Goal: Transaction & Acquisition: Purchase product/service

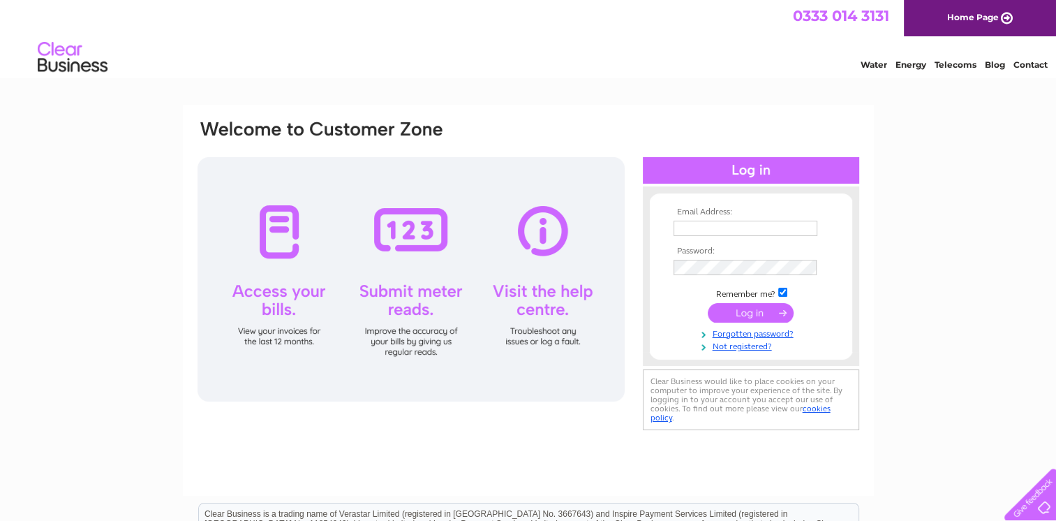
type input "[EMAIL_ADDRESS][DOMAIN_NAME]"
click at [742, 310] on input "submit" at bounding box center [750, 313] width 86 height 20
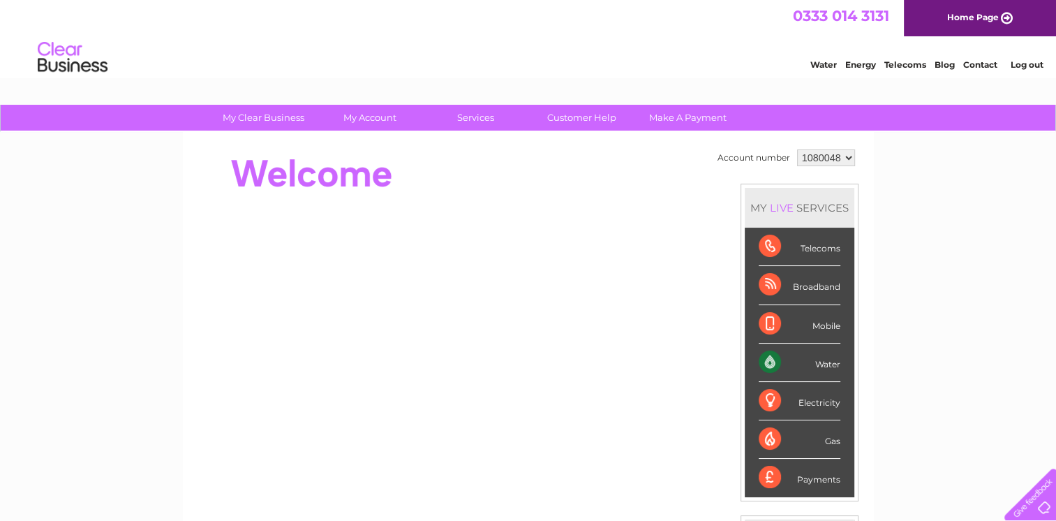
click at [798, 356] on div "Water" at bounding box center [799, 362] width 82 height 38
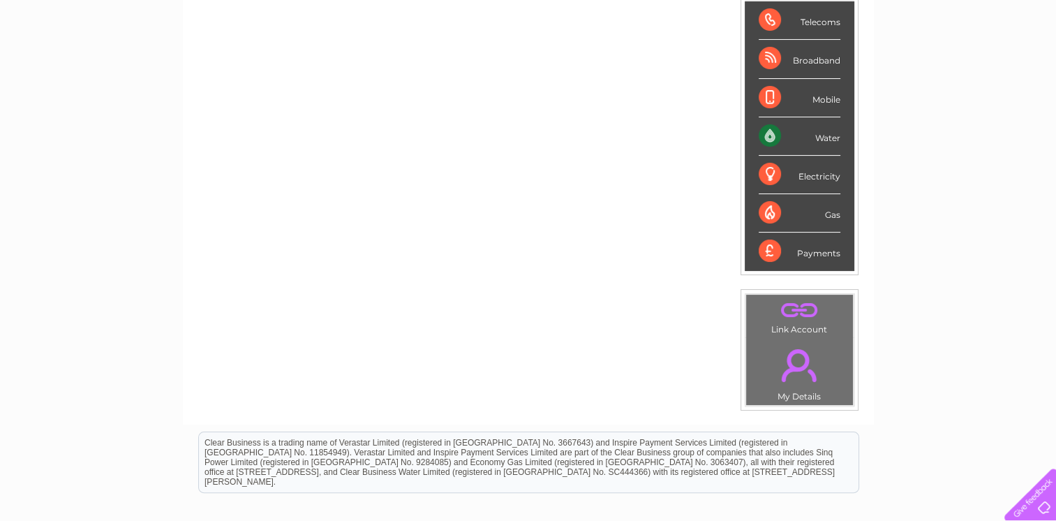
scroll to position [140, 0]
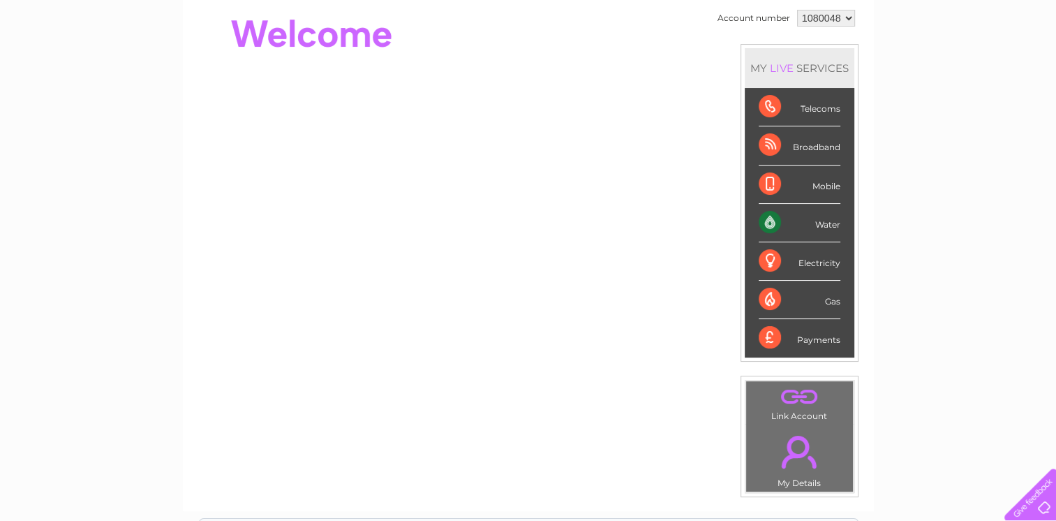
click at [817, 221] on div "Water" at bounding box center [799, 223] width 82 height 38
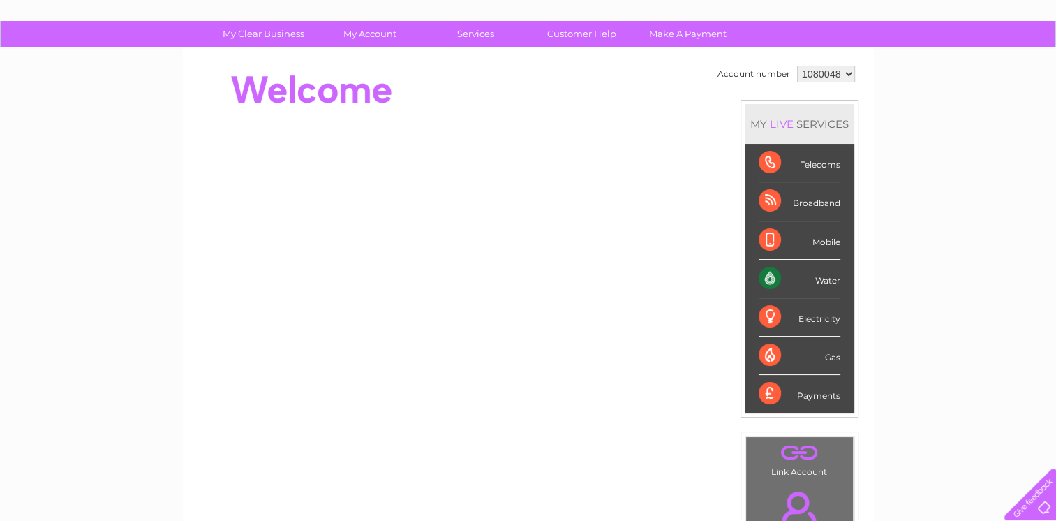
scroll to position [0, 0]
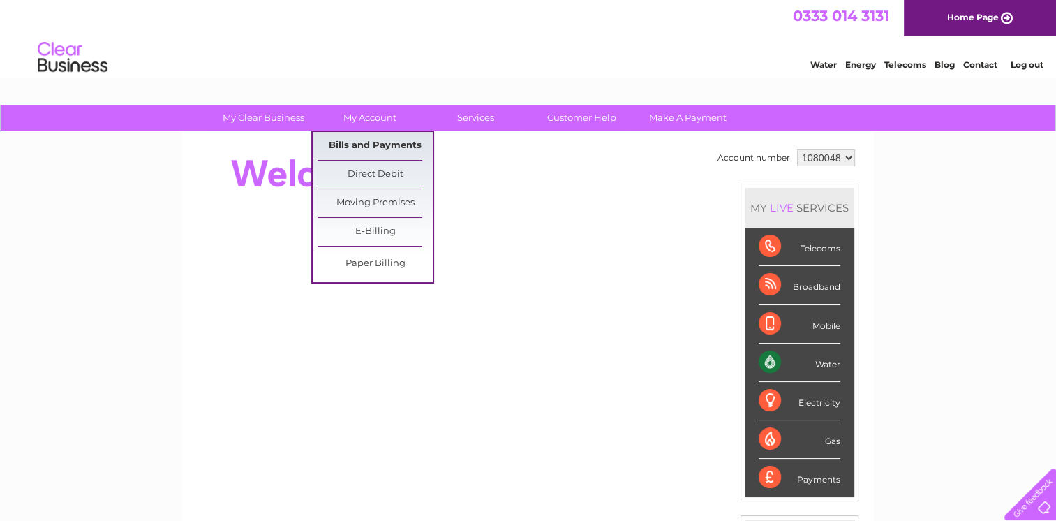
click at [369, 141] on link "Bills and Payments" at bounding box center [374, 146] width 115 height 28
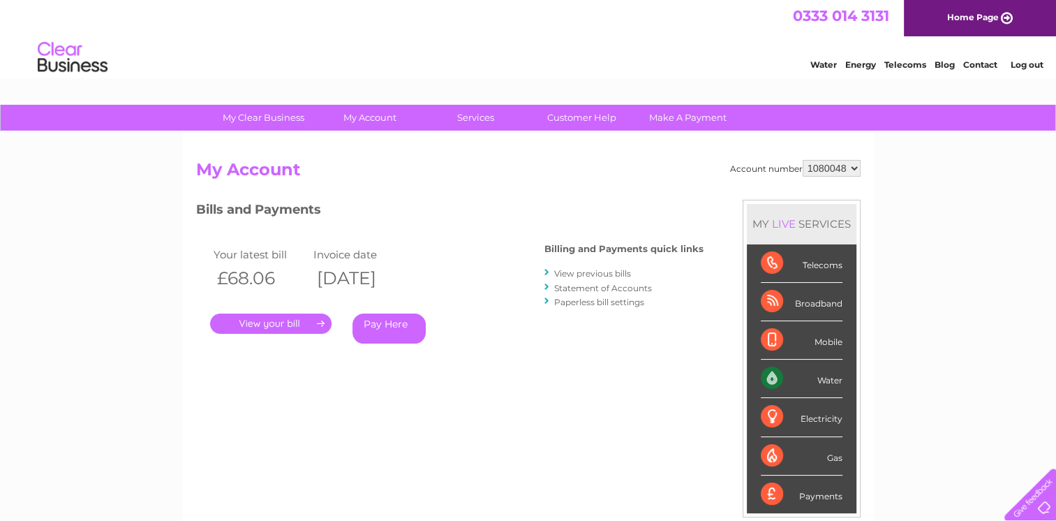
click at [278, 324] on link "." at bounding box center [270, 323] width 121 height 20
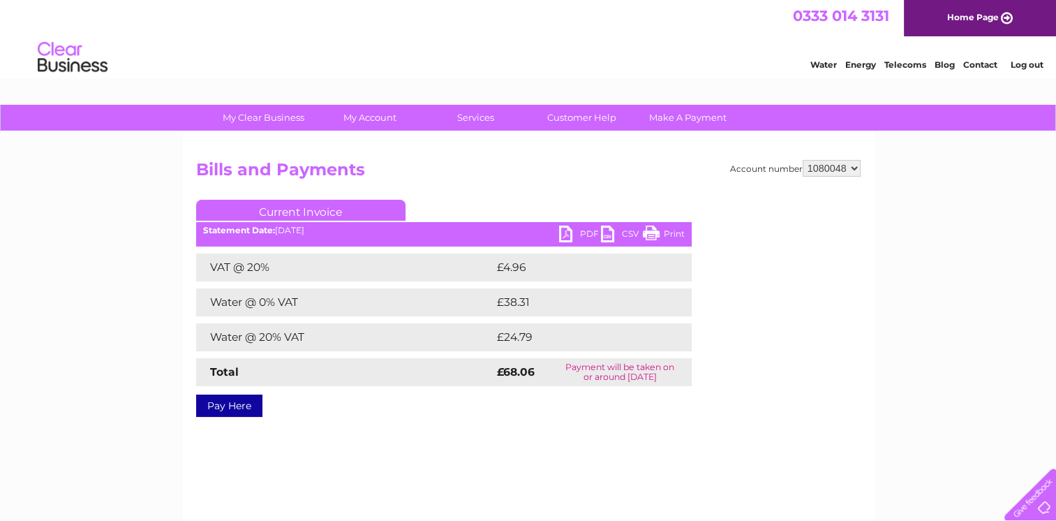
click at [237, 405] on link "Pay Here" at bounding box center [229, 405] width 66 height 22
click at [578, 231] on link "PDF" at bounding box center [580, 235] width 42 height 20
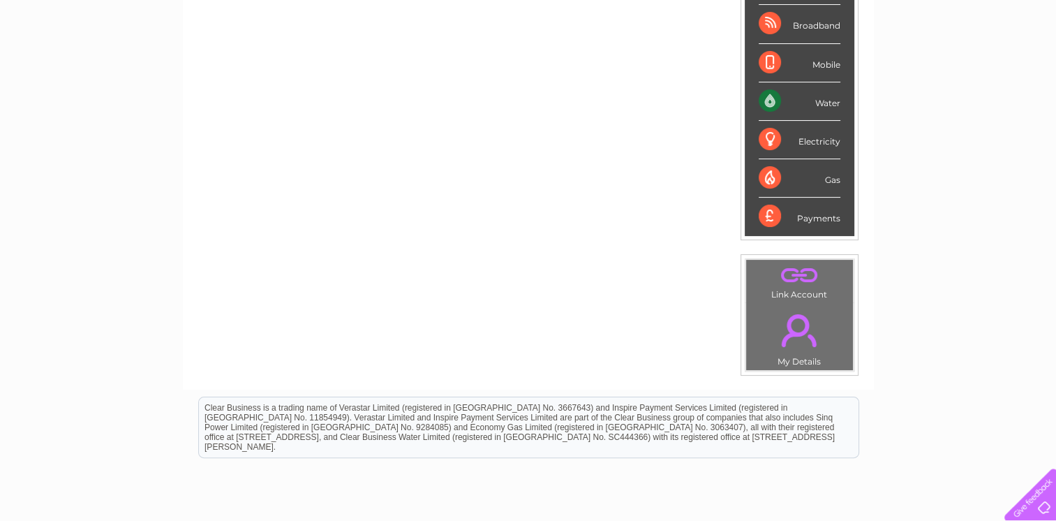
scroll to position [70, 0]
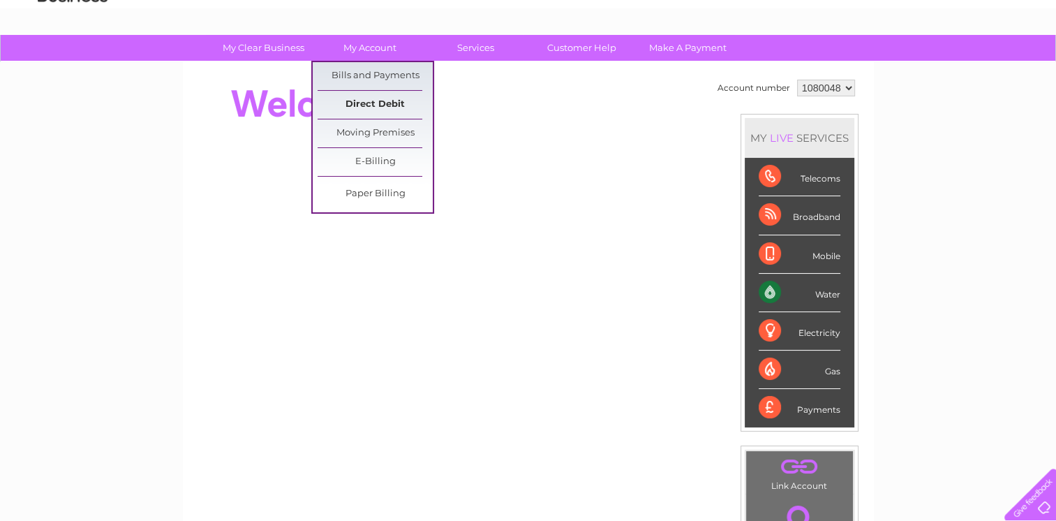
click at [377, 98] on link "Direct Debit" at bounding box center [374, 105] width 115 height 28
click at [386, 77] on link "Bills and Payments" at bounding box center [374, 76] width 115 height 28
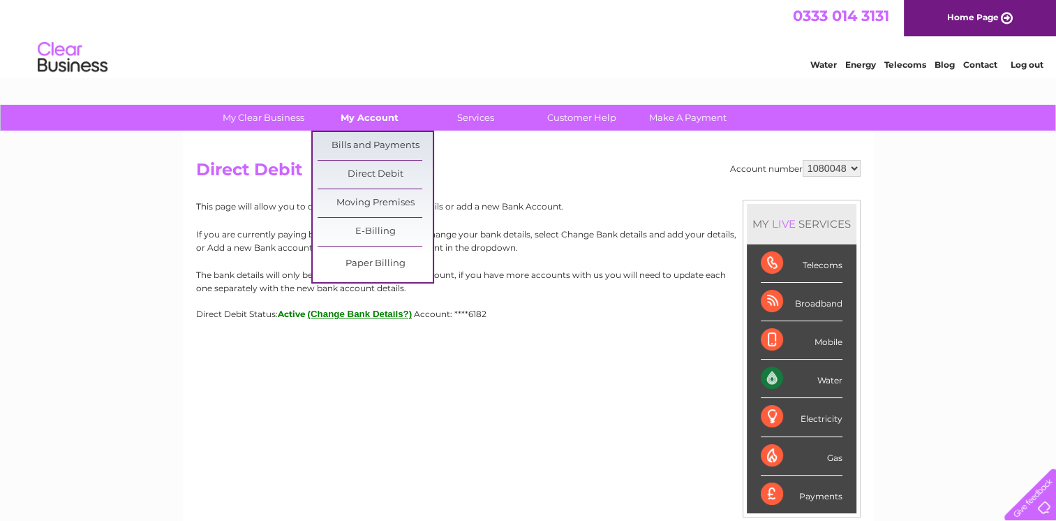
click at [373, 107] on link "My Account" at bounding box center [369, 118] width 115 height 26
click at [368, 140] on link "Bills and Payments" at bounding box center [374, 146] width 115 height 28
